Goal: Transaction & Acquisition: Purchase product/service

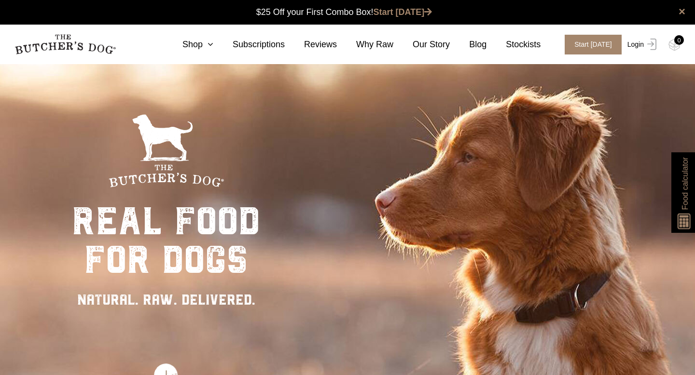
click at [505, 43] on img at bounding box center [649, 45] width 13 height 12
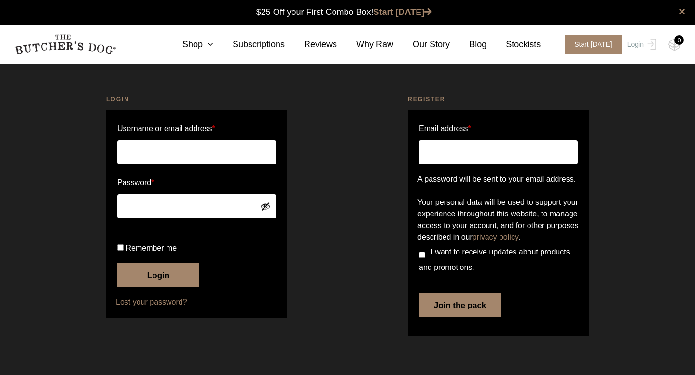
type input "georgia.anderson1@icloud.com"
click at [151, 287] on button "Login" at bounding box center [158, 275] width 82 height 24
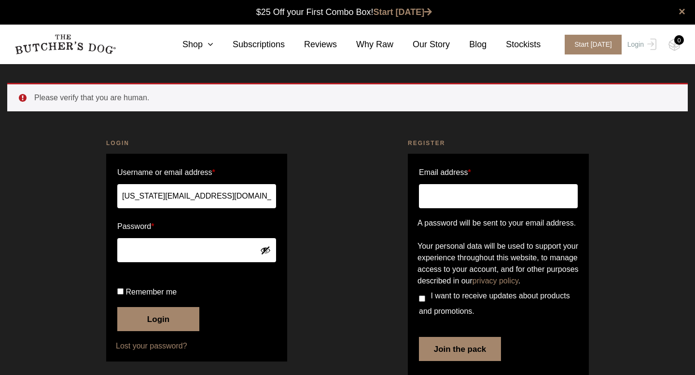
scroll to position [0, 0]
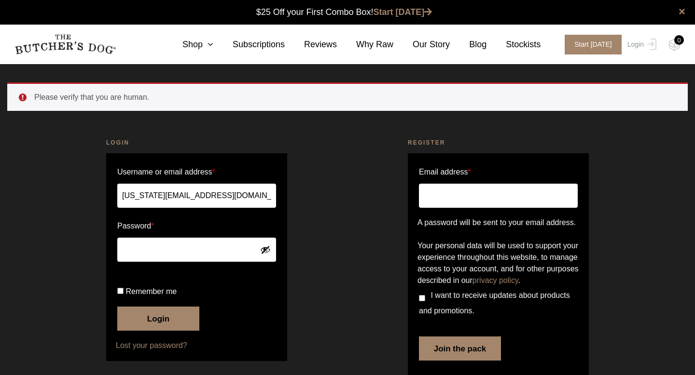
click at [155, 331] on button "Login" at bounding box center [158, 319] width 82 height 24
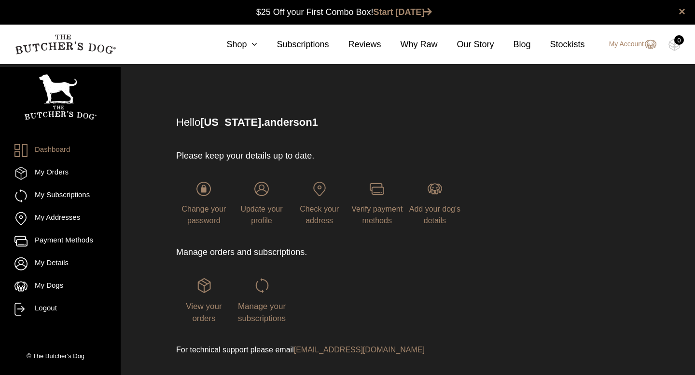
scroll to position [0, 0]
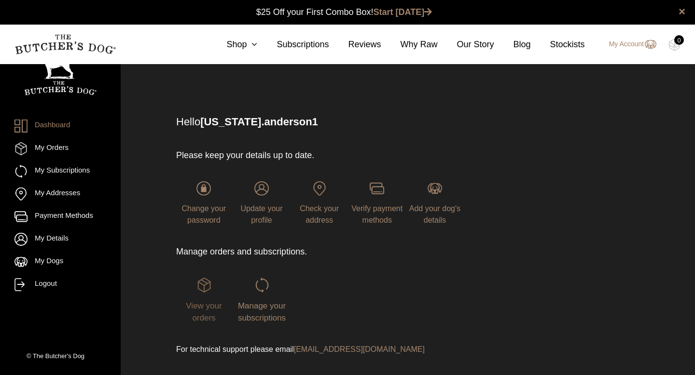
click at [203, 290] on img at bounding box center [204, 285] width 14 height 14
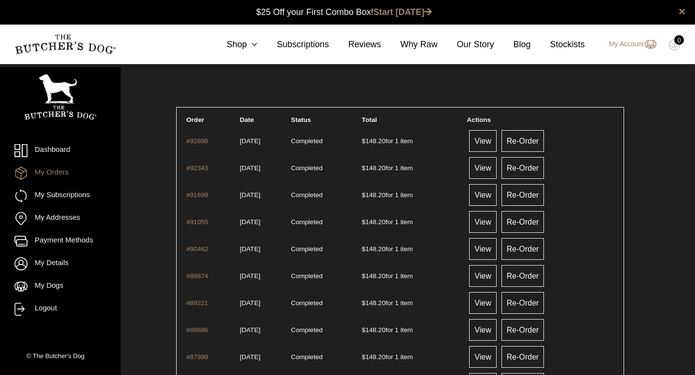
scroll to position [0, 0]
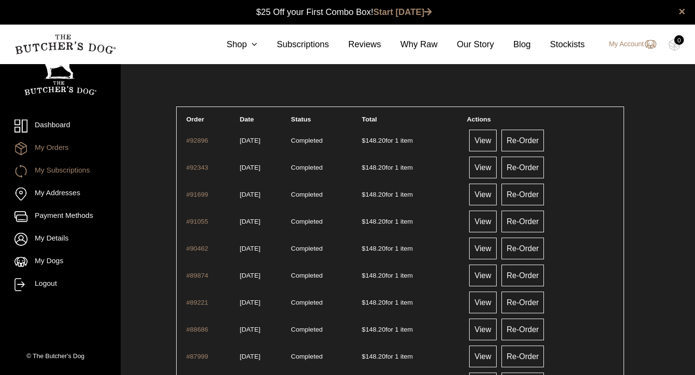
click at [70, 169] on link "My Subscriptions" at bounding box center [60, 171] width 92 height 13
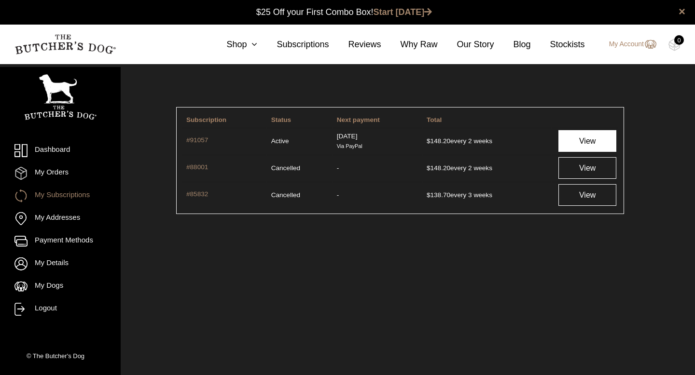
click at [581, 142] on link "View" at bounding box center [587, 141] width 58 height 22
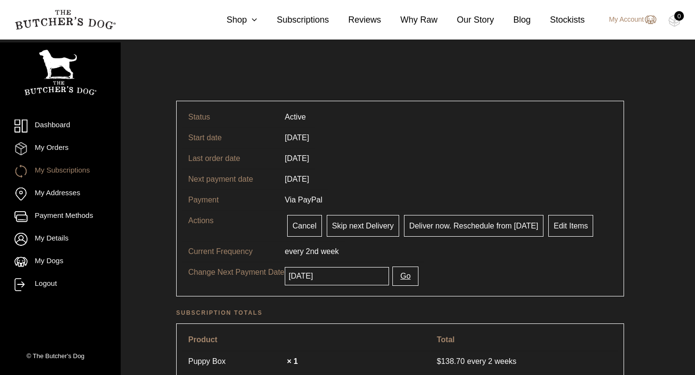
scroll to position [7, 0]
click at [558, 223] on link "Edit Items" at bounding box center [570, 225] width 45 height 22
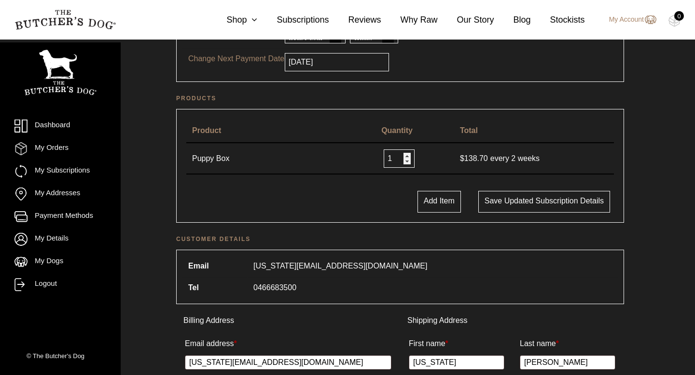
scroll to position [37, 0]
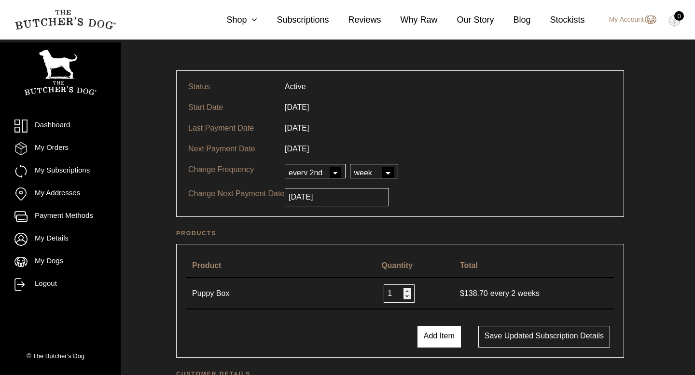
click at [438, 340] on button "Add Item" at bounding box center [438, 337] width 43 height 22
select select
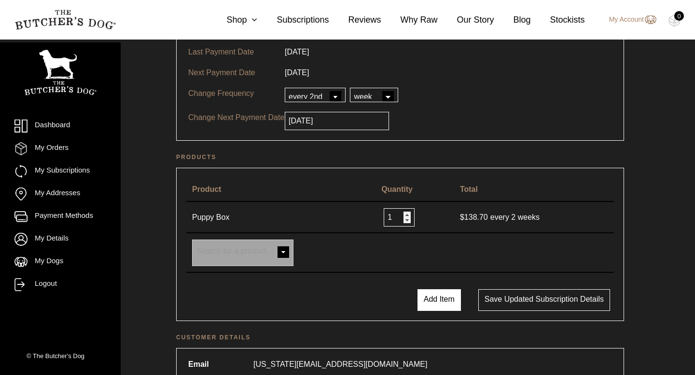
scroll to position [114, 0]
click at [280, 253] on span at bounding box center [282, 252] width 19 height 19
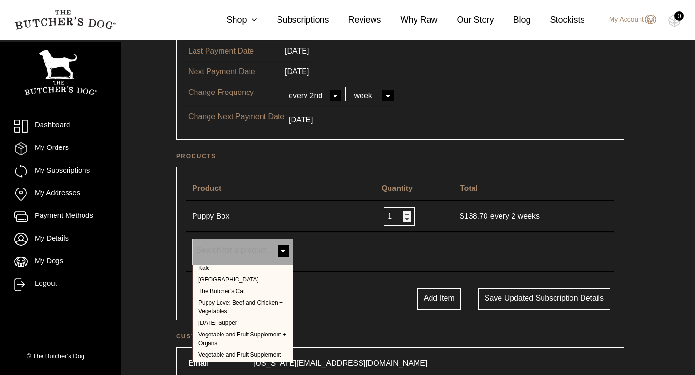
scroll to position [0, 0]
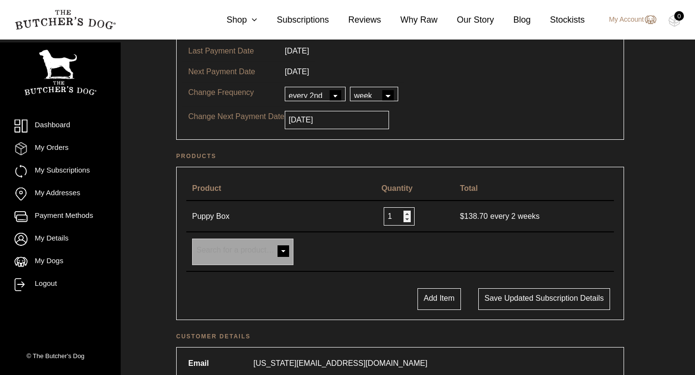
click at [355, 275] on table "Product Quantity Total Puppy Box 1 $ 138.70 every 2 weeks × Farm Box Poultry Bo…" at bounding box center [399, 224] width 437 height 105
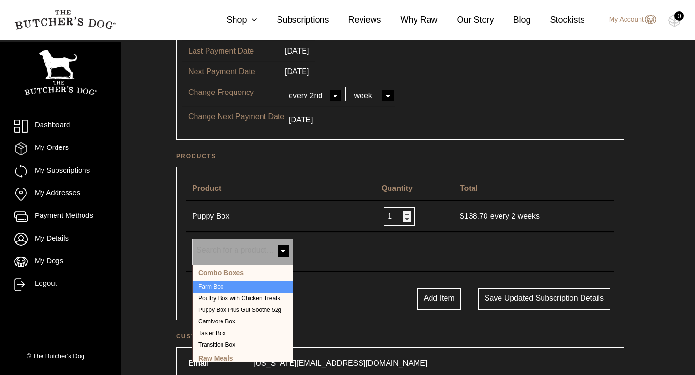
click at [281, 253] on span at bounding box center [282, 252] width 19 height 19
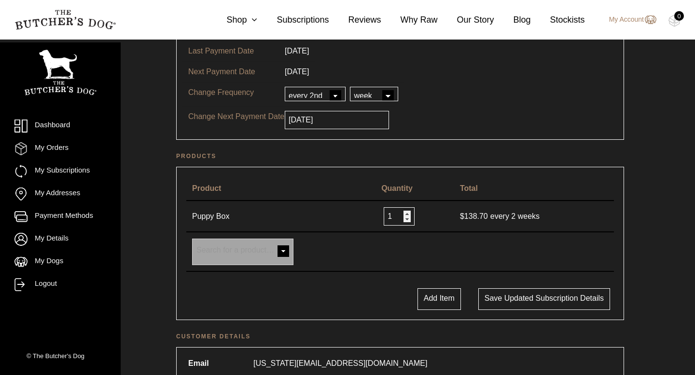
click at [281, 253] on span at bounding box center [282, 252] width 19 height 19
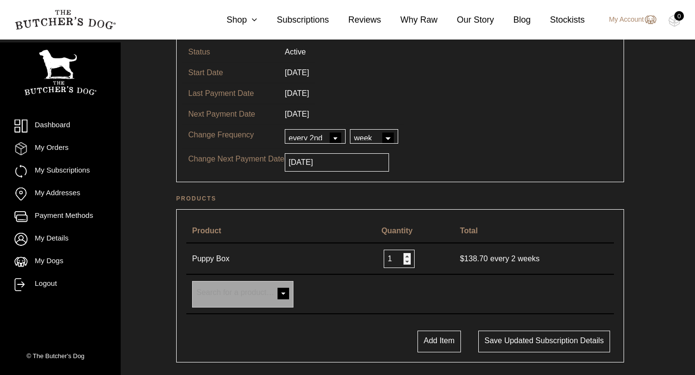
scroll to position [73, 0]
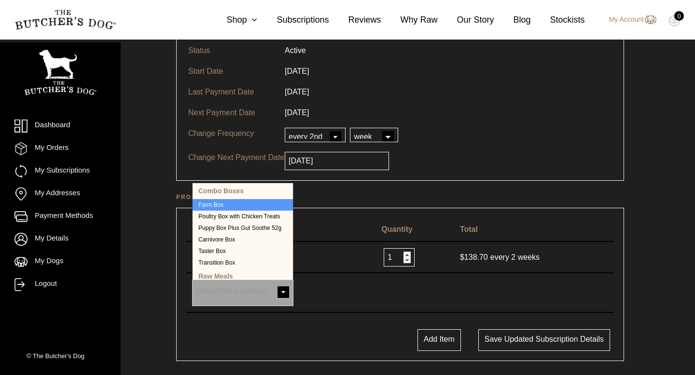
click at [283, 292] on span at bounding box center [282, 293] width 19 height 19
click at [241, 21] on link "Shop" at bounding box center [232, 20] width 50 height 13
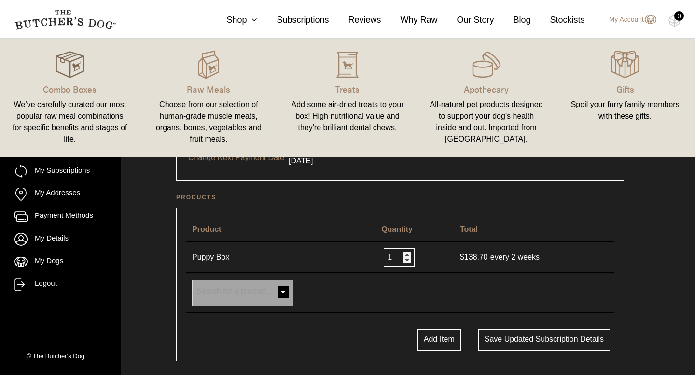
click at [77, 64] on img at bounding box center [69, 64] width 29 height 29
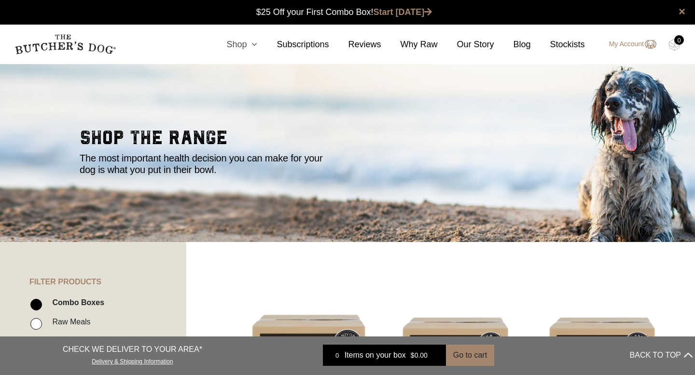
click at [251, 44] on icon at bounding box center [251, 44] width 11 height 9
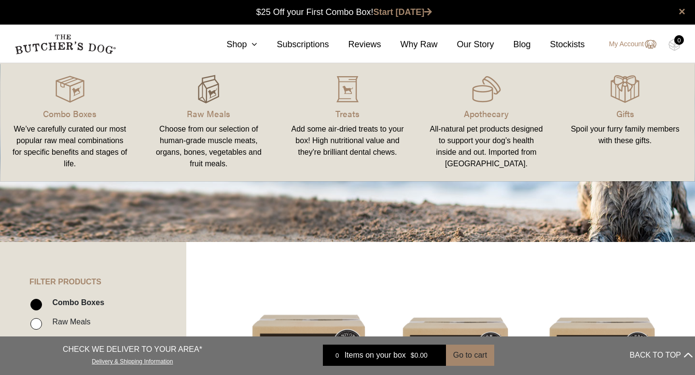
click at [200, 98] on img at bounding box center [208, 89] width 29 height 29
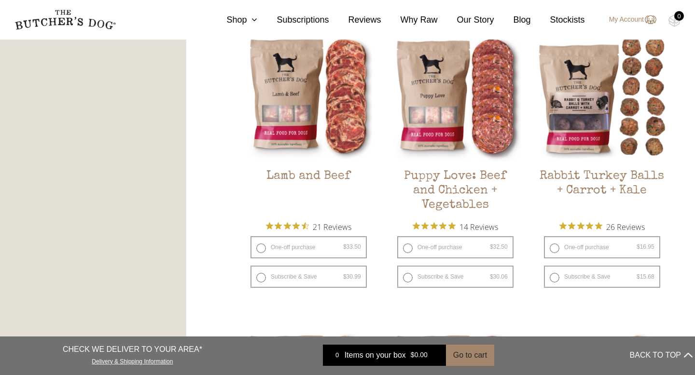
scroll to position [873, 0]
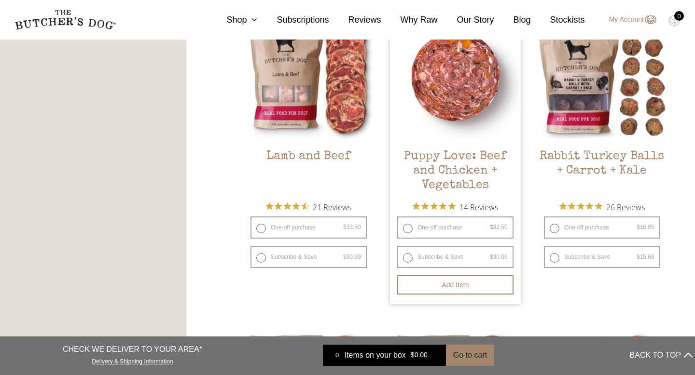
click at [408, 257] on label "Subscribe & Save $ 32.50 Original price was: $32.50. $ 30.06 Current price is: …" at bounding box center [455, 257] width 116 height 22
radio input "true"
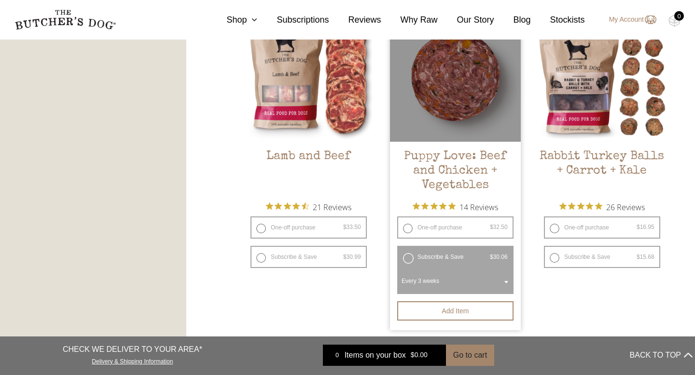
click at [431, 282] on span "Every 3 weeks" at bounding box center [455, 281] width 112 height 22
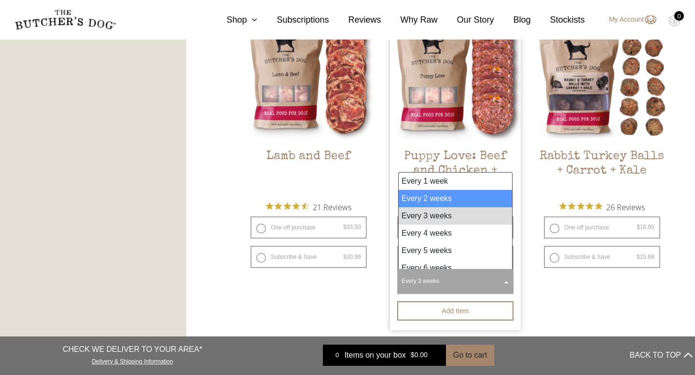
select select "2_week"
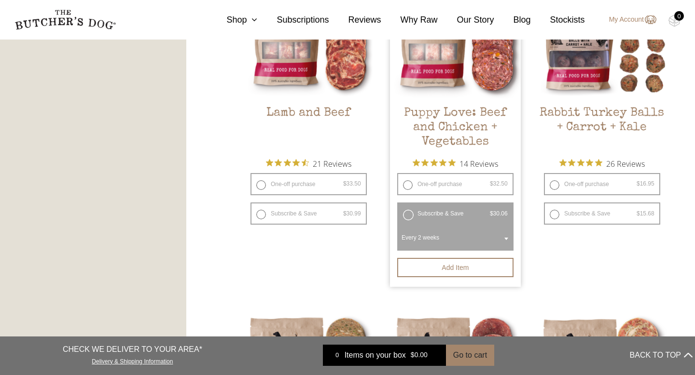
scroll to position [917, 0]
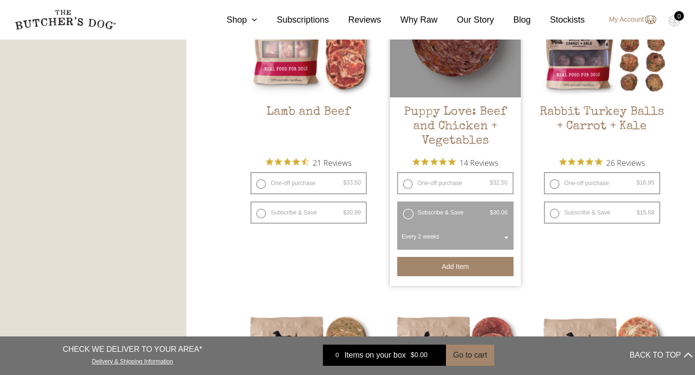
click at [461, 262] on button "Add item" at bounding box center [455, 266] width 116 height 19
click at [468, 269] on button "Add more" at bounding box center [455, 266] width 116 height 19
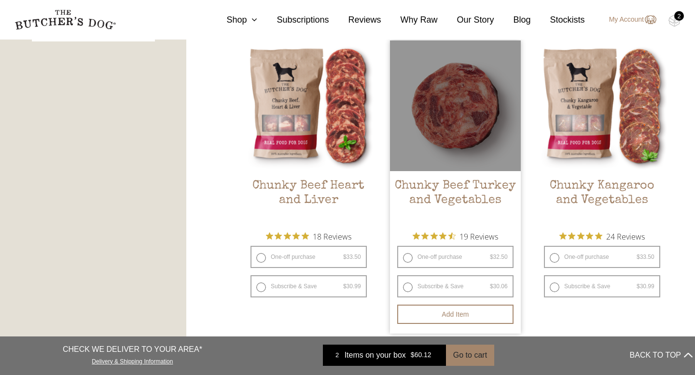
scroll to position [534, 0]
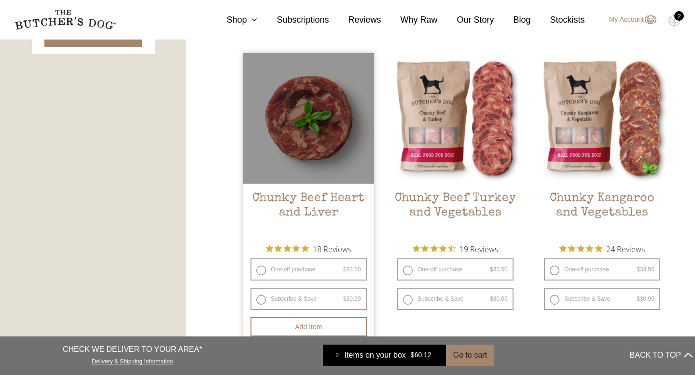
click at [260, 299] on label "Subscribe & Save $ 33.50 Original price was: $33.50. $ 30.99 Current price is: …" at bounding box center [308, 299] width 116 height 22
radio input "true"
select select "2_week"
radio input "false"
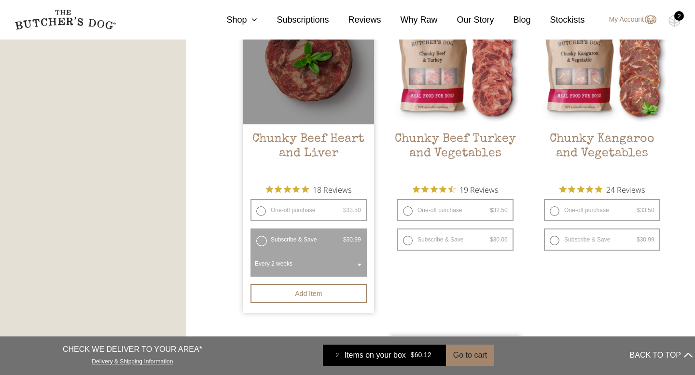
scroll to position [603, 0]
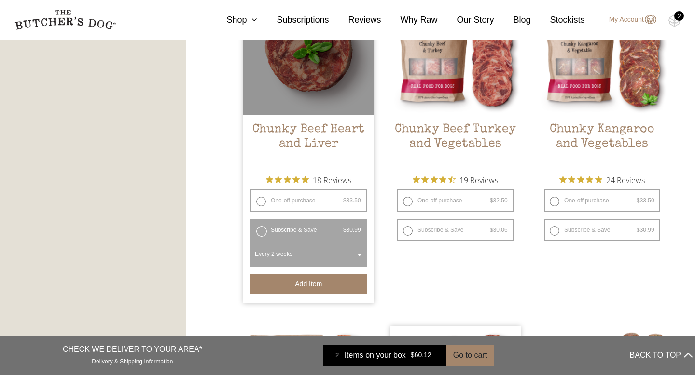
click at [290, 283] on button "Add item" at bounding box center [308, 283] width 116 height 19
click at [290, 283] on button "Add more" at bounding box center [308, 283] width 116 height 19
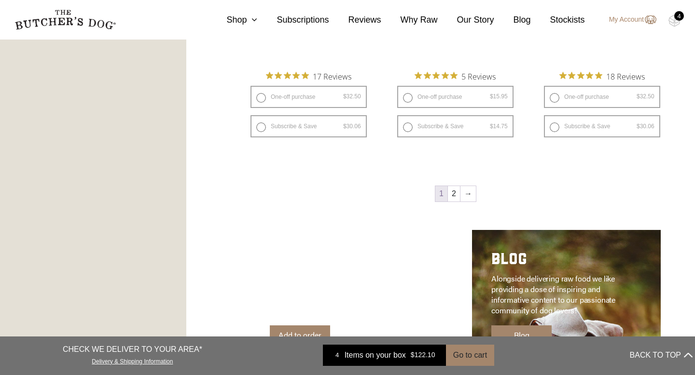
scroll to position [1384, 0]
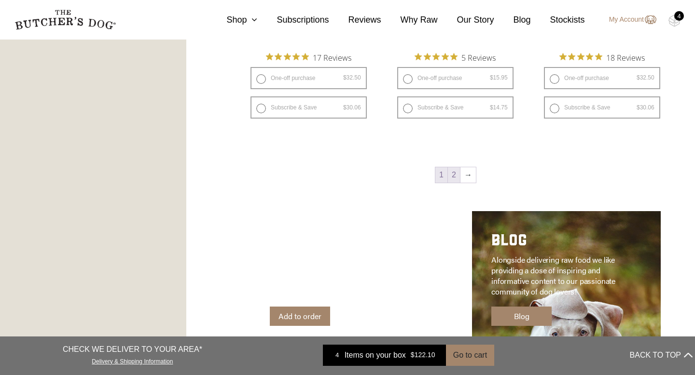
click at [455, 174] on link "2" at bounding box center [454, 174] width 12 height 15
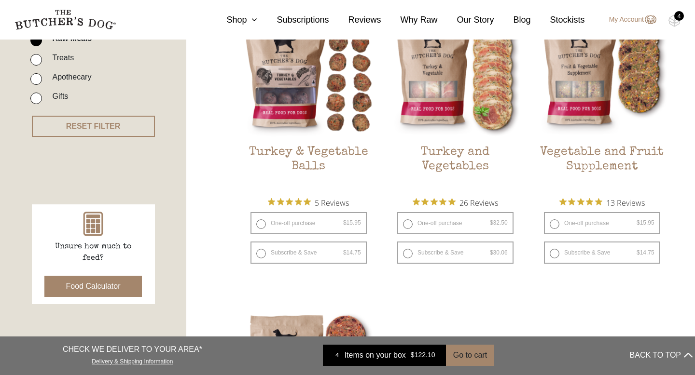
scroll to position [287, 0]
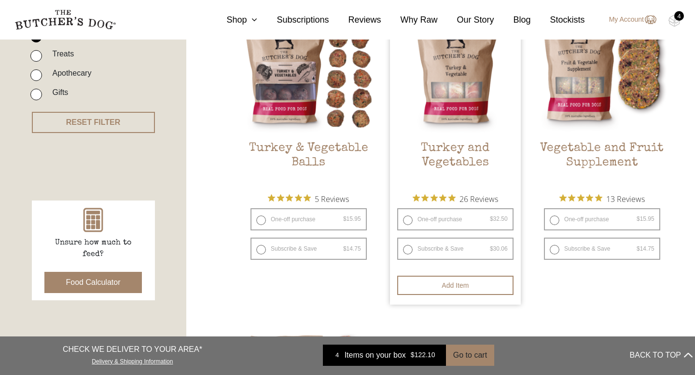
click at [410, 249] on label "Subscribe & Save $ 32.50 Original price was: $32.50. $ 30.06 Current price is: …" at bounding box center [455, 249] width 116 height 22
radio input "true"
select select "2_week"
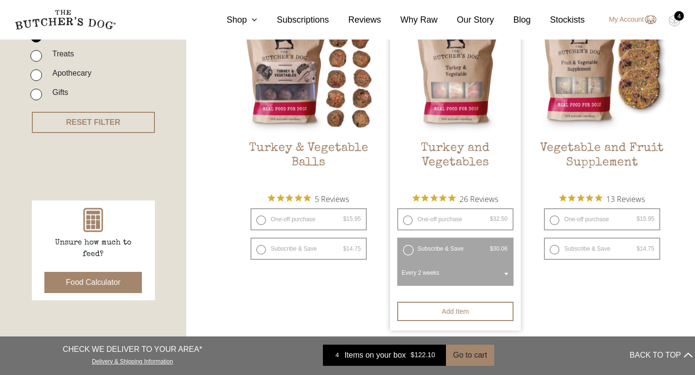
click at [410, 249] on label "Subscribe & Save $ 32.50 Original price was: $32.50. $ 30.06 Current price is: …" at bounding box center [455, 249] width 116 height 22
click at [425, 307] on button "Add item" at bounding box center [455, 311] width 116 height 19
click at [425, 308] on button "Add more" at bounding box center [455, 311] width 116 height 19
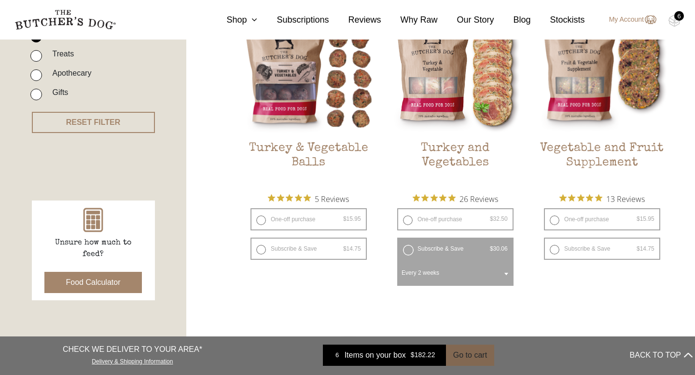
click at [463, 350] on button "Go to cart" at bounding box center [470, 355] width 48 height 21
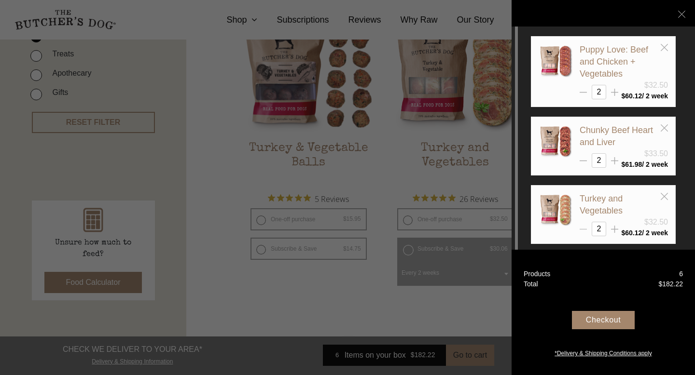
click at [583, 230] on line at bounding box center [582, 230] width 7 height 0
type input "1"
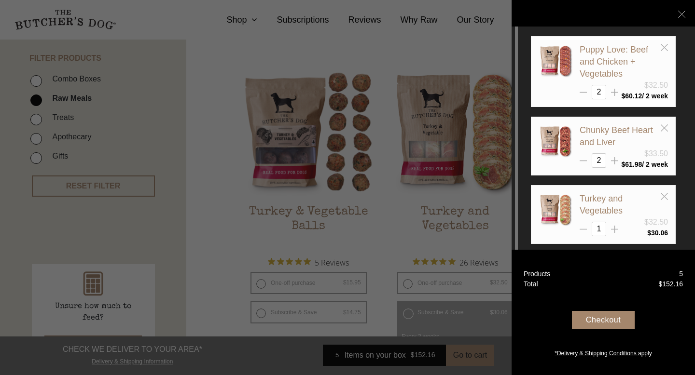
scroll to position [223, 0]
click at [680, 17] on icon at bounding box center [681, 14] width 7 height 7
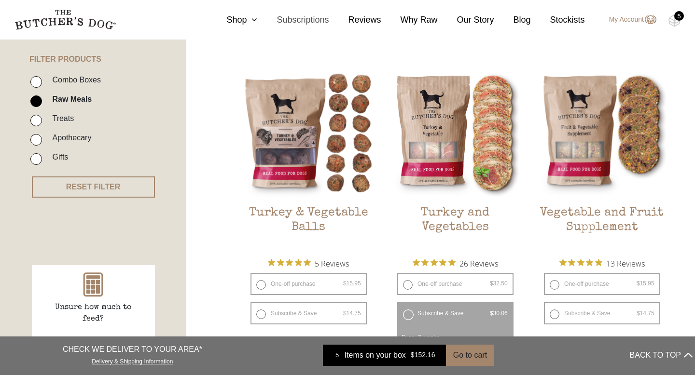
click at [297, 18] on link "Subscriptions" at bounding box center [292, 20] width 71 height 13
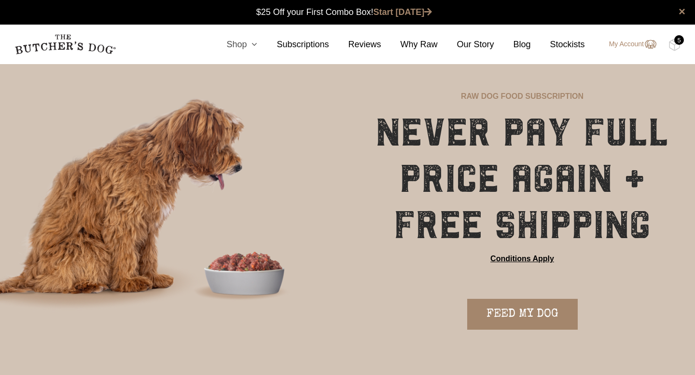
click at [237, 43] on link "Shop" at bounding box center [232, 44] width 50 height 13
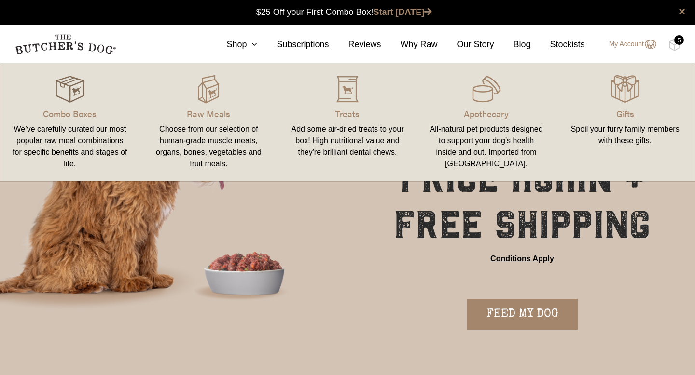
click at [83, 100] on img at bounding box center [69, 89] width 29 height 29
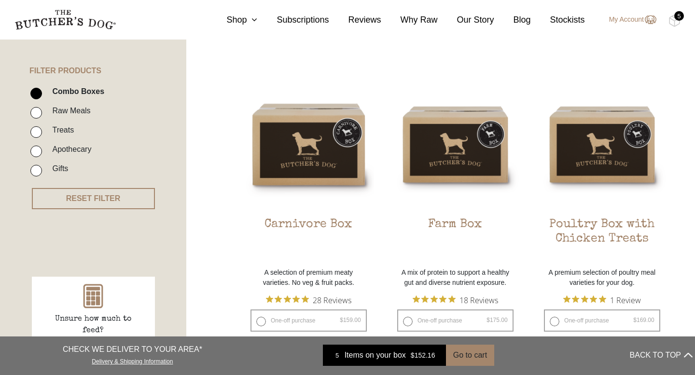
scroll to position [213, 0]
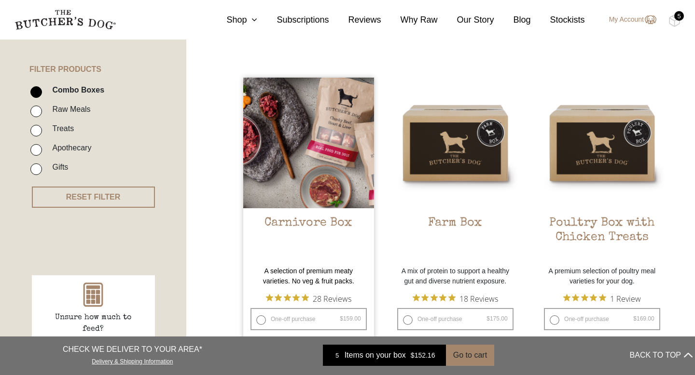
click at [315, 180] on img at bounding box center [308, 143] width 131 height 131
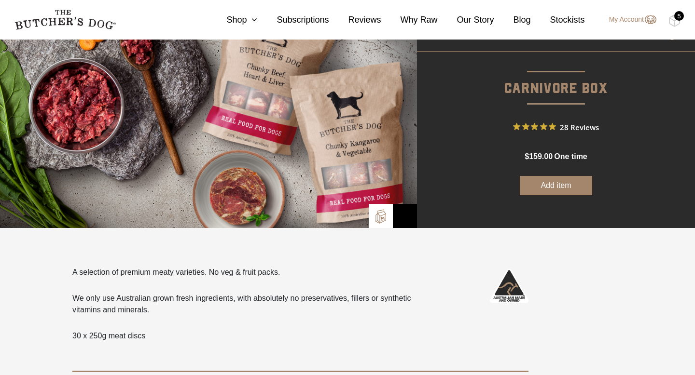
scroll to position [162, 0]
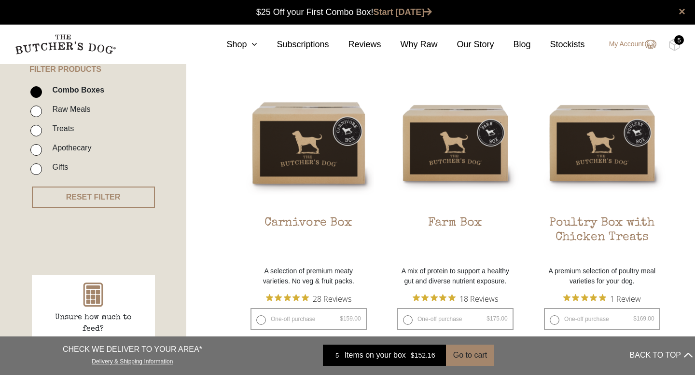
click at [0, 0] on img at bounding box center [0, 0] width 0 height 0
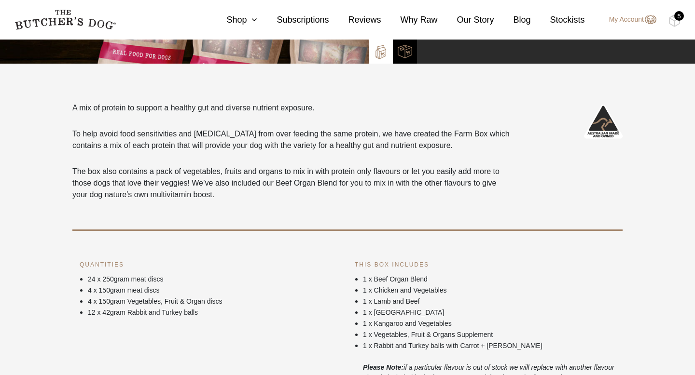
scroll to position [235, 0]
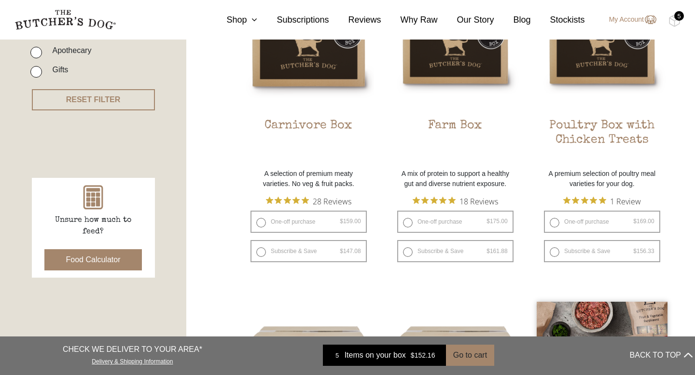
scroll to position [232, 0]
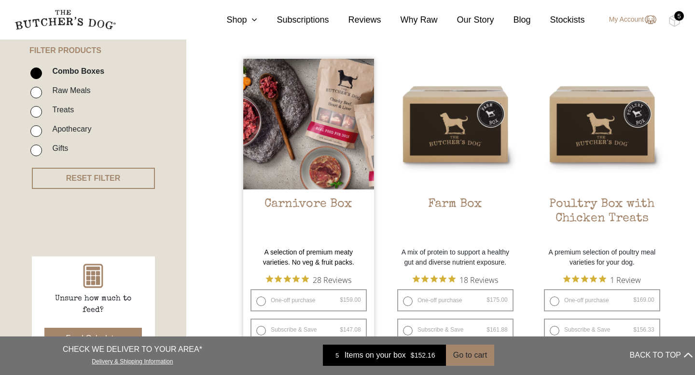
click at [306, 147] on img at bounding box center [308, 124] width 131 height 131
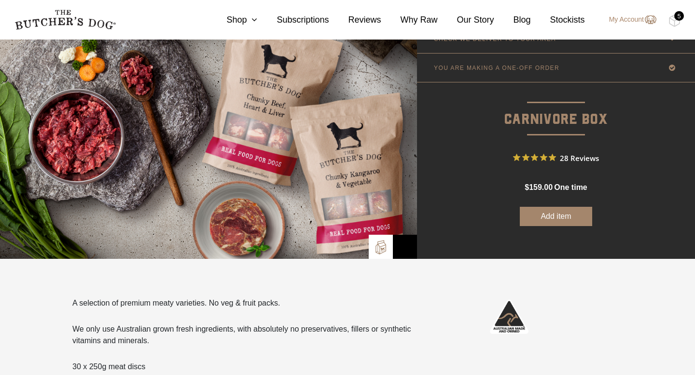
scroll to position [41, 0]
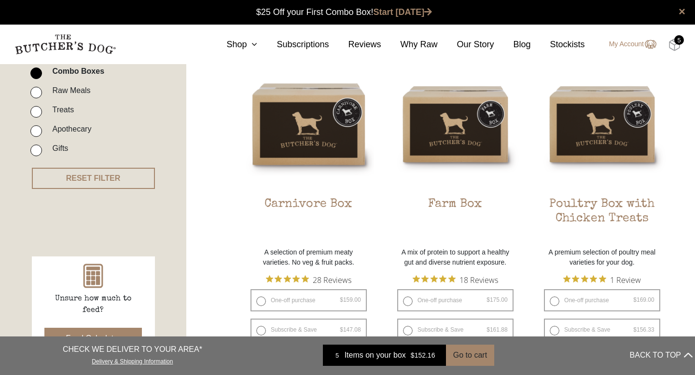
click at [678, 45] on img at bounding box center [674, 45] width 12 height 13
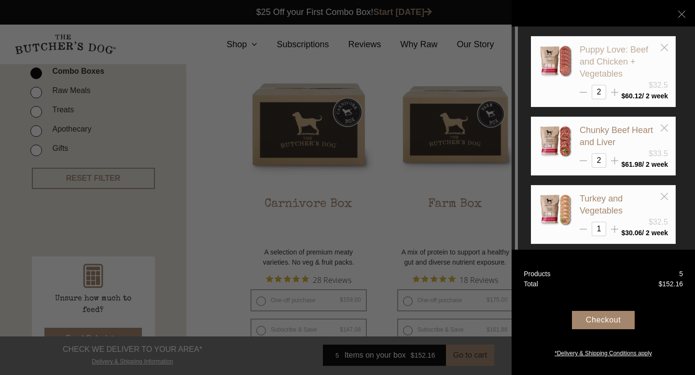
click at [604, 57] on link "Puppy Love: Beef and Chicken + Vegetables" at bounding box center [613, 62] width 68 height 34
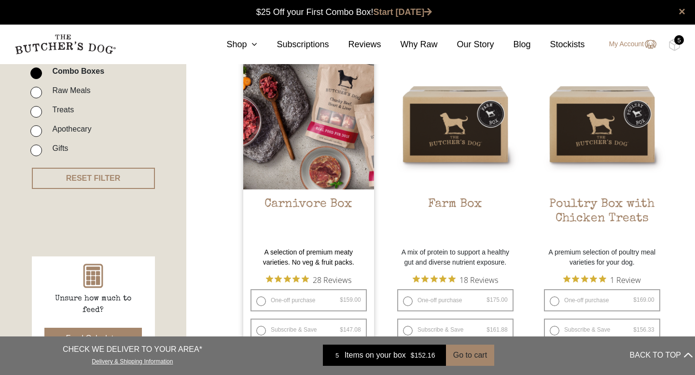
scroll to position [232, 0]
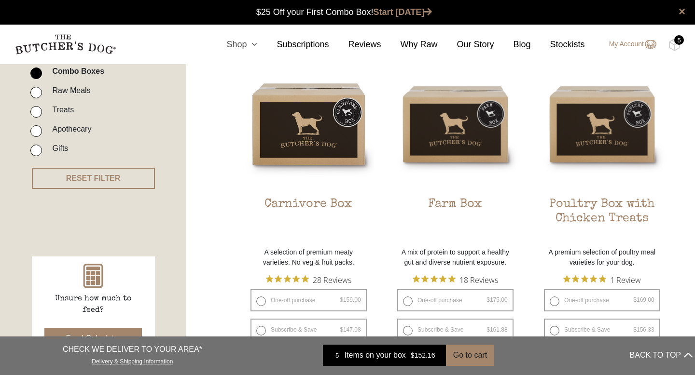
click at [246, 42] on icon at bounding box center [251, 44] width 11 height 9
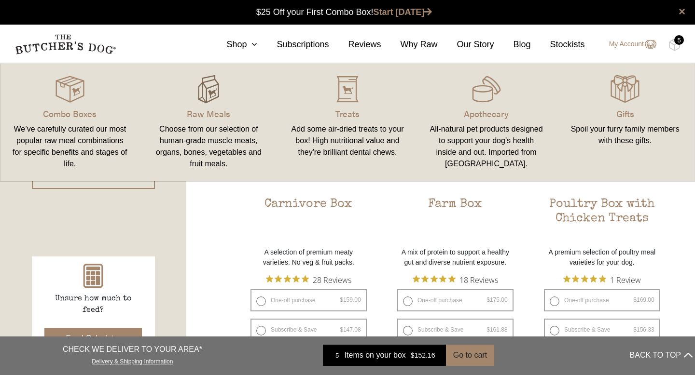
click at [212, 102] on img at bounding box center [208, 89] width 29 height 29
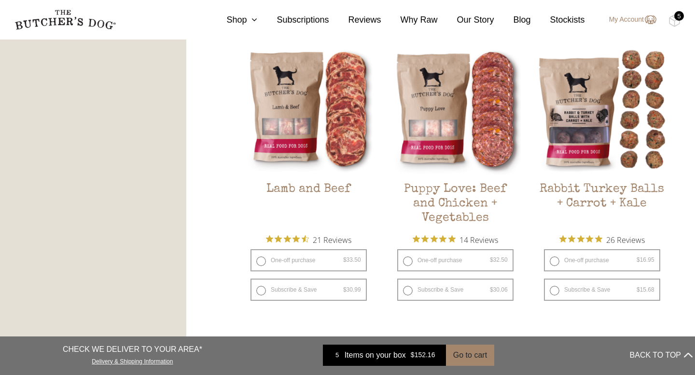
scroll to position [860, 0]
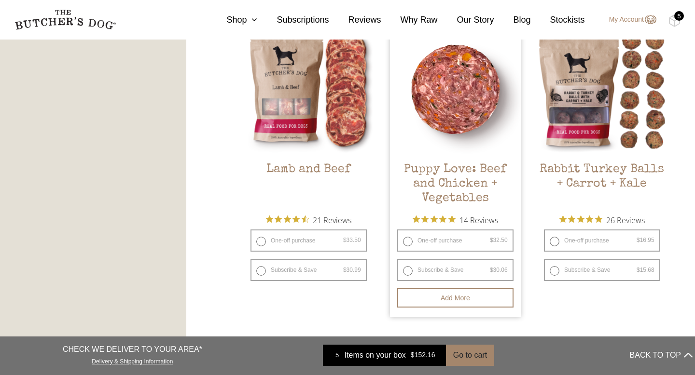
click at [452, 174] on h2 "Puppy Love: Beef and Chicken + Vegetables" at bounding box center [455, 185] width 131 height 45
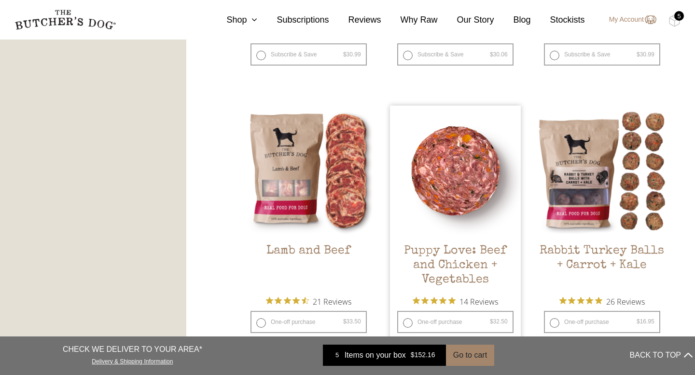
scroll to position [725, 0]
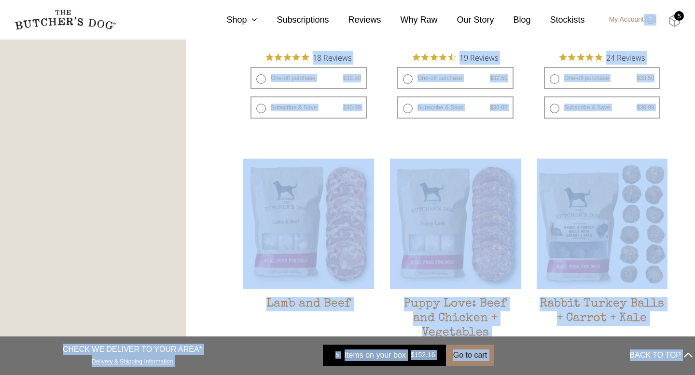
click at [670, 21] on body "Place order ✕ Get item availability info & delivery time for your location. SUB…" at bounding box center [347, 356] width 695 height 2036
click at [674, 18] on img at bounding box center [674, 20] width 12 height 13
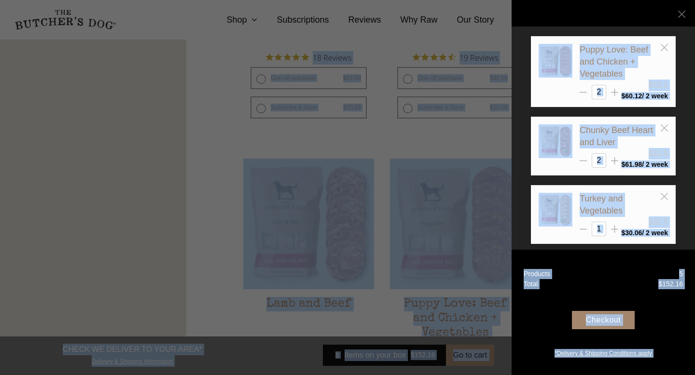
click at [588, 320] on div "Checkout" at bounding box center [603, 320] width 63 height 18
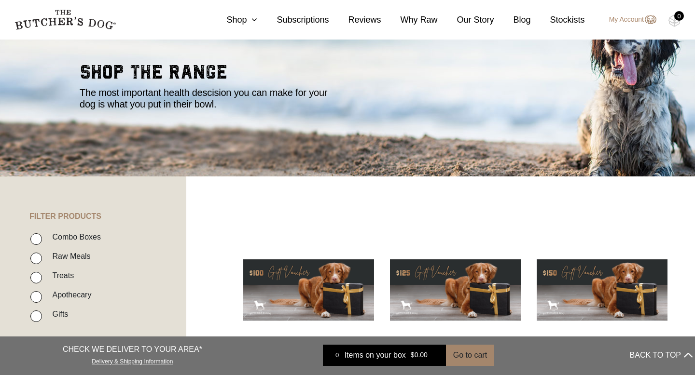
scroll to position [65, 0]
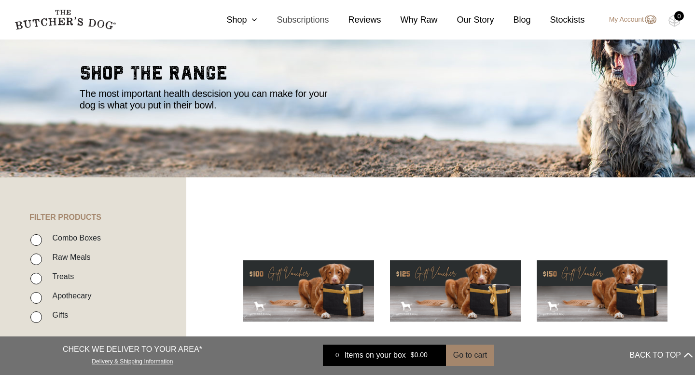
click at [306, 20] on link "Subscriptions" at bounding box center [292, 20] width 71 height 13
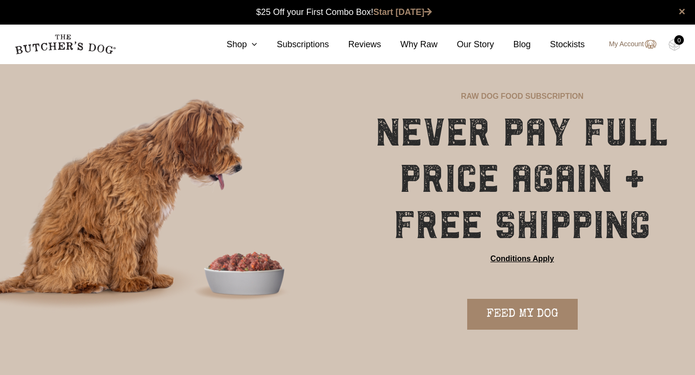
click at [629, 47] on link "My Account" at bounding box center [627, 45] width 57 height 12
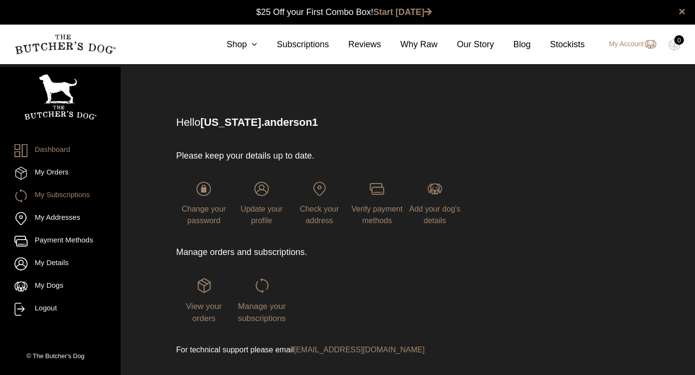
scroll to position [0, 0]
click at [56, 198] on ul "Dashboard My Orders My Subscriptions My Addresses Payment Methods My Details My…" at bounding box center [60, 230] width 92 height 172
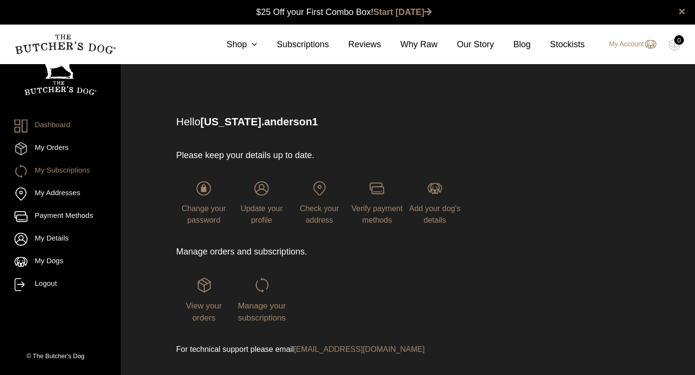
click at [56, 173] on link "My Subscriptions" at bounding box center [60, 171] width 92 height 13
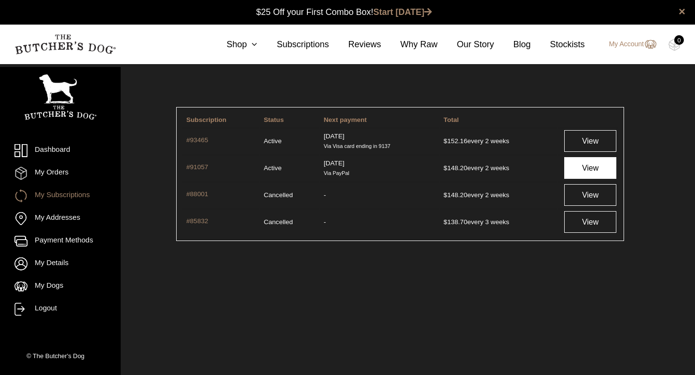
click at [577, 166] on link "View" at bounding box center [590, 168] width 52 height 22
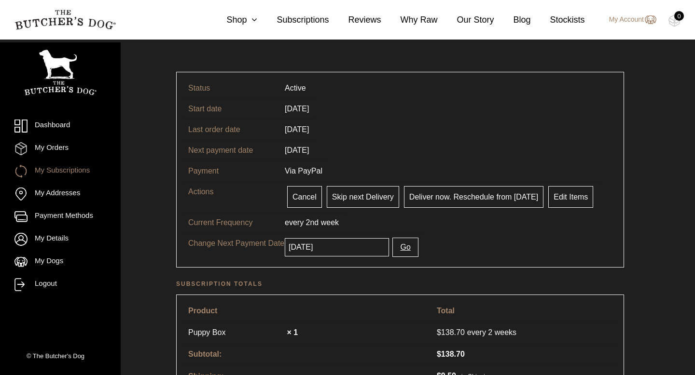
scroll to position [34, 0]
click at [299, 196] on link "Cancel" at bounding box center [304, 198] width 35 height 22
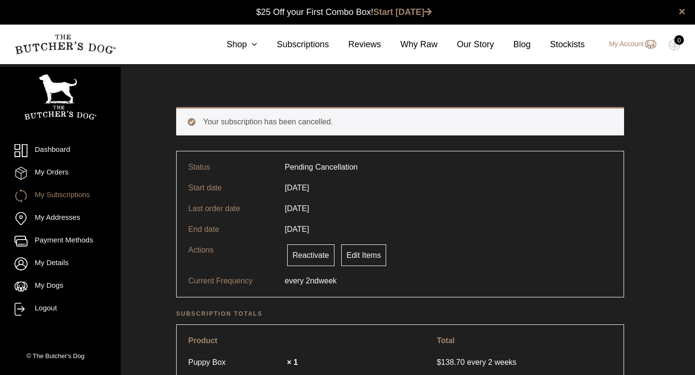
click at [47, 193] on link "My Subscriptions" at bounding box center [60, 196] width 92 height 13
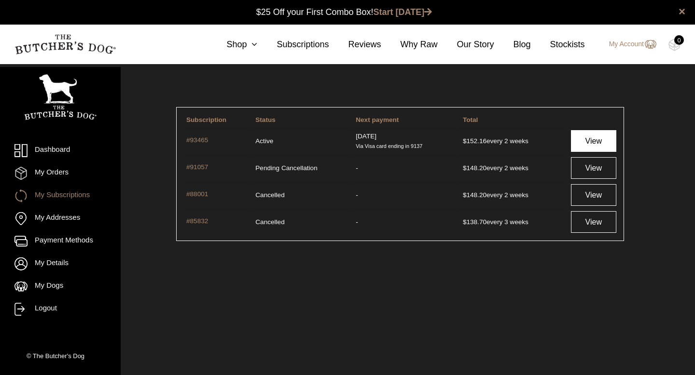
click at [579, 139] on link "View" at bounding box center [593, 141] width 45 height 22
